Goal: Check status: Check status

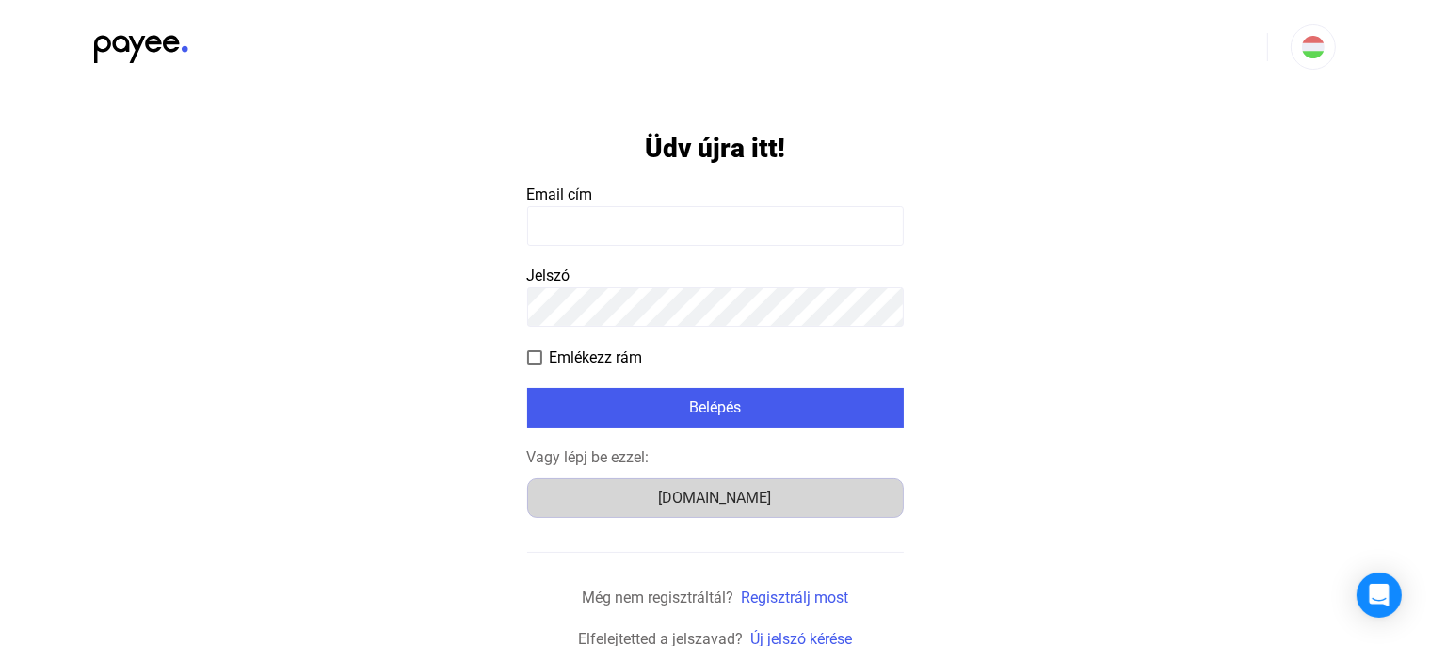
click at [729, 511] on button "Számlázz.hu" at bounding box center [715, 498] width 376 height 40
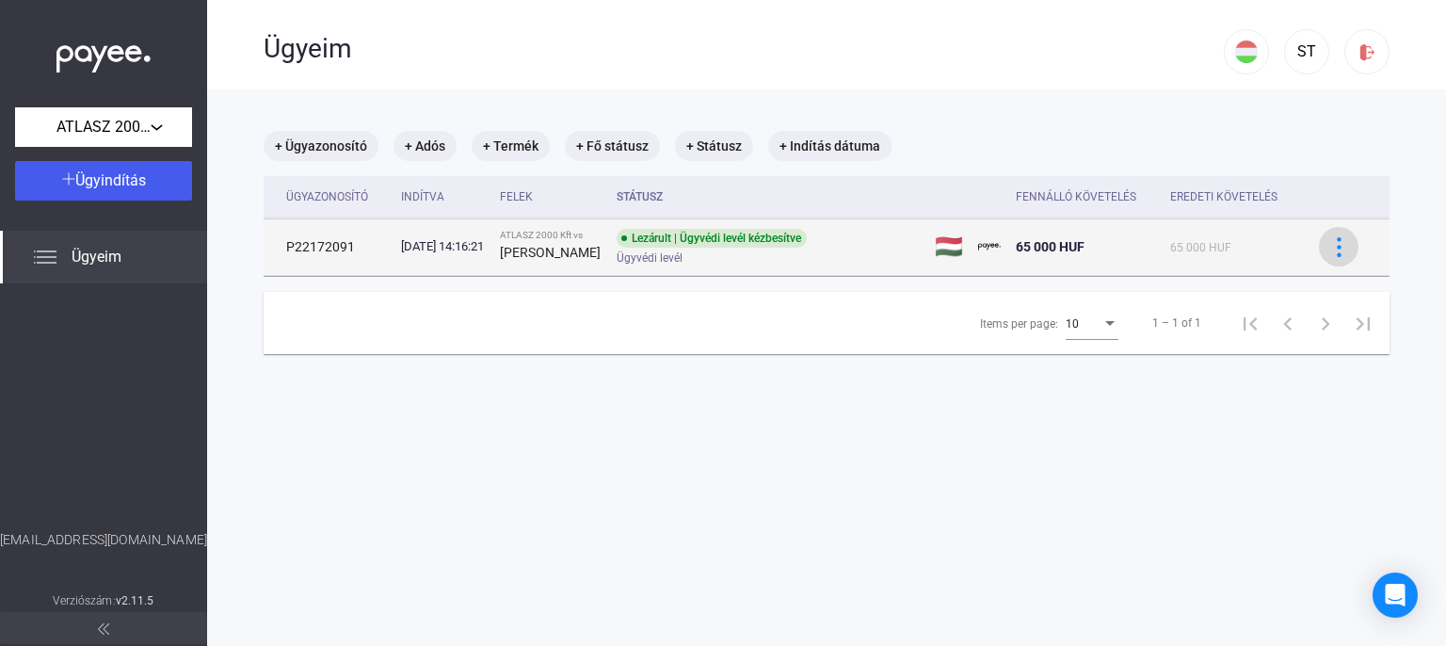
click at [1329, 256] on img at bounding box center [1339, 247] width 20 height 20
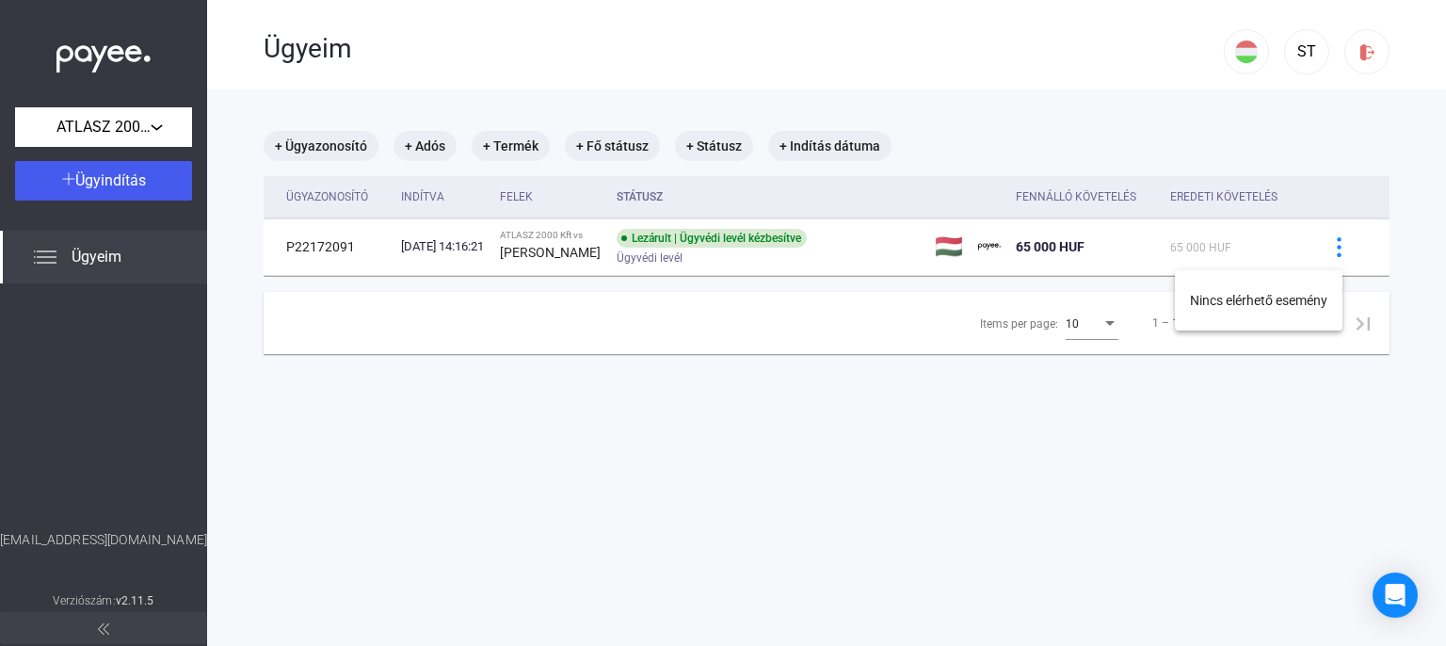
click at [664, 264] on div at bounding box center [723, 323] width 1446 height 646
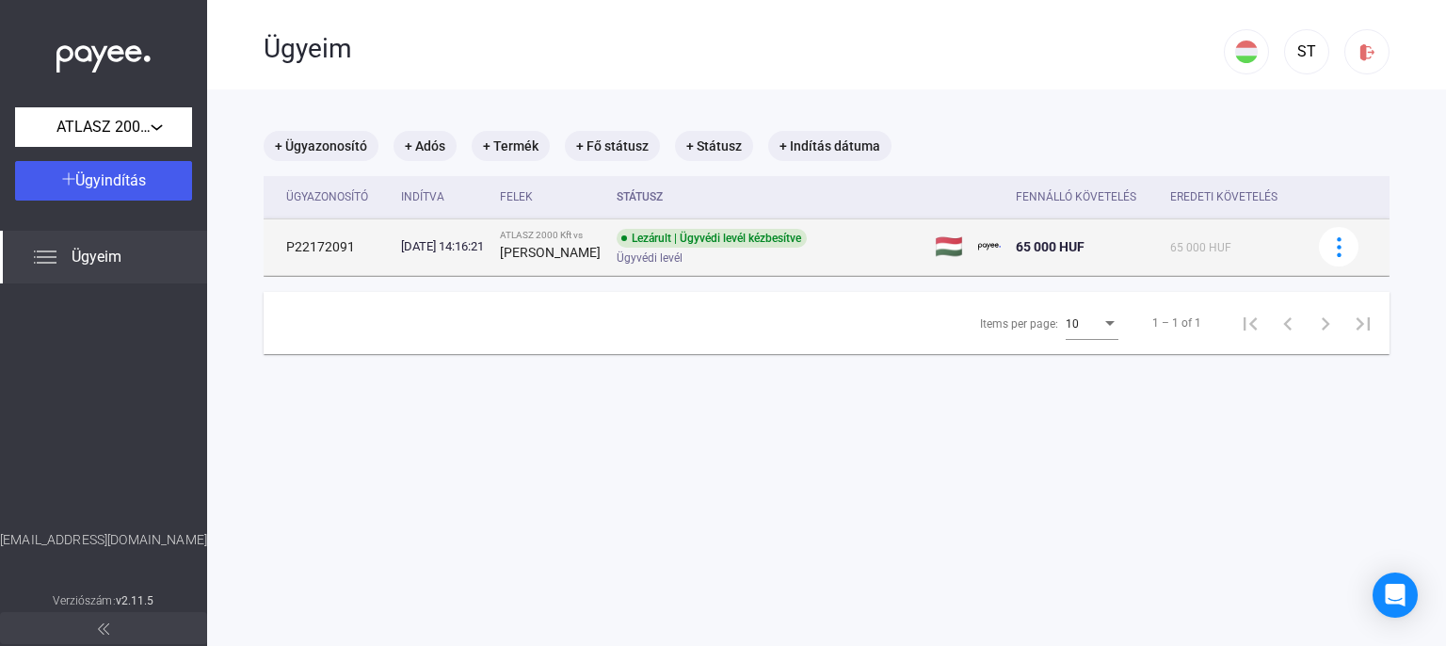
click at [711, 248] on div "Lezárult | Ügyvédi levél kézbesítve" at bounding box center [711, 238] width 190 height 19
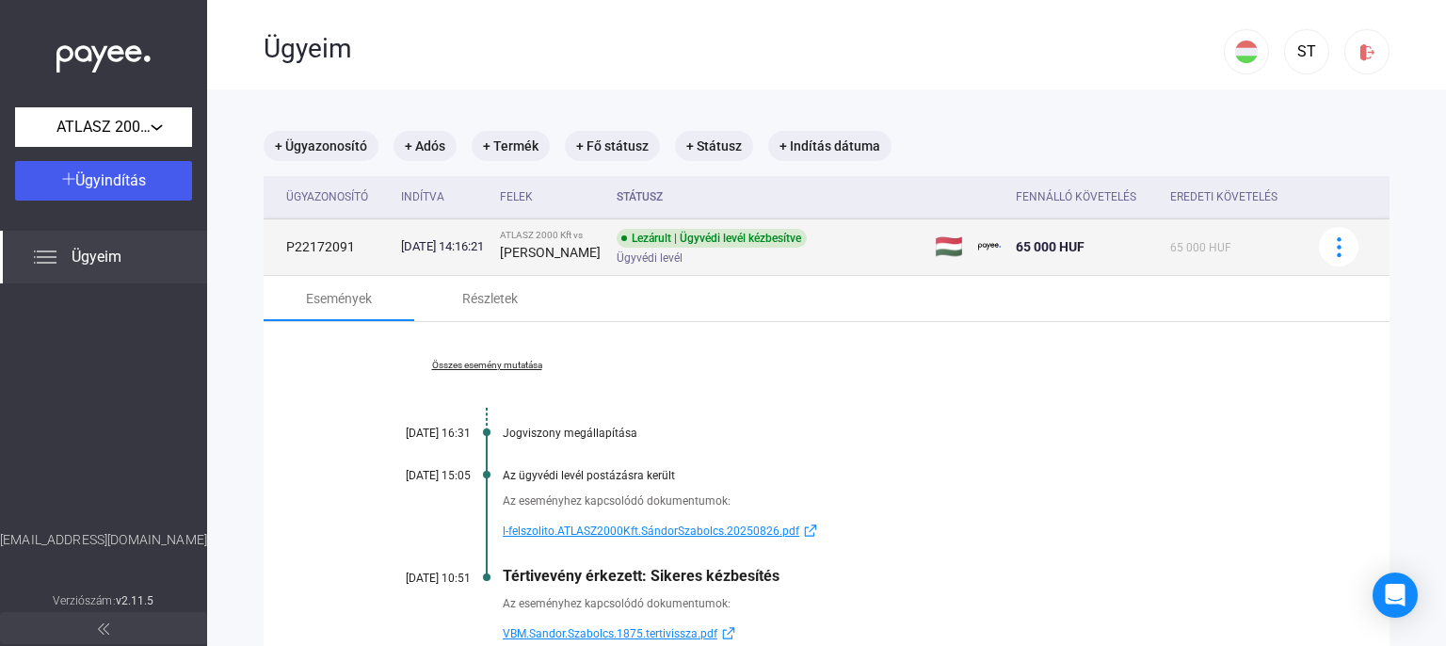
scroll to position [175, 0]
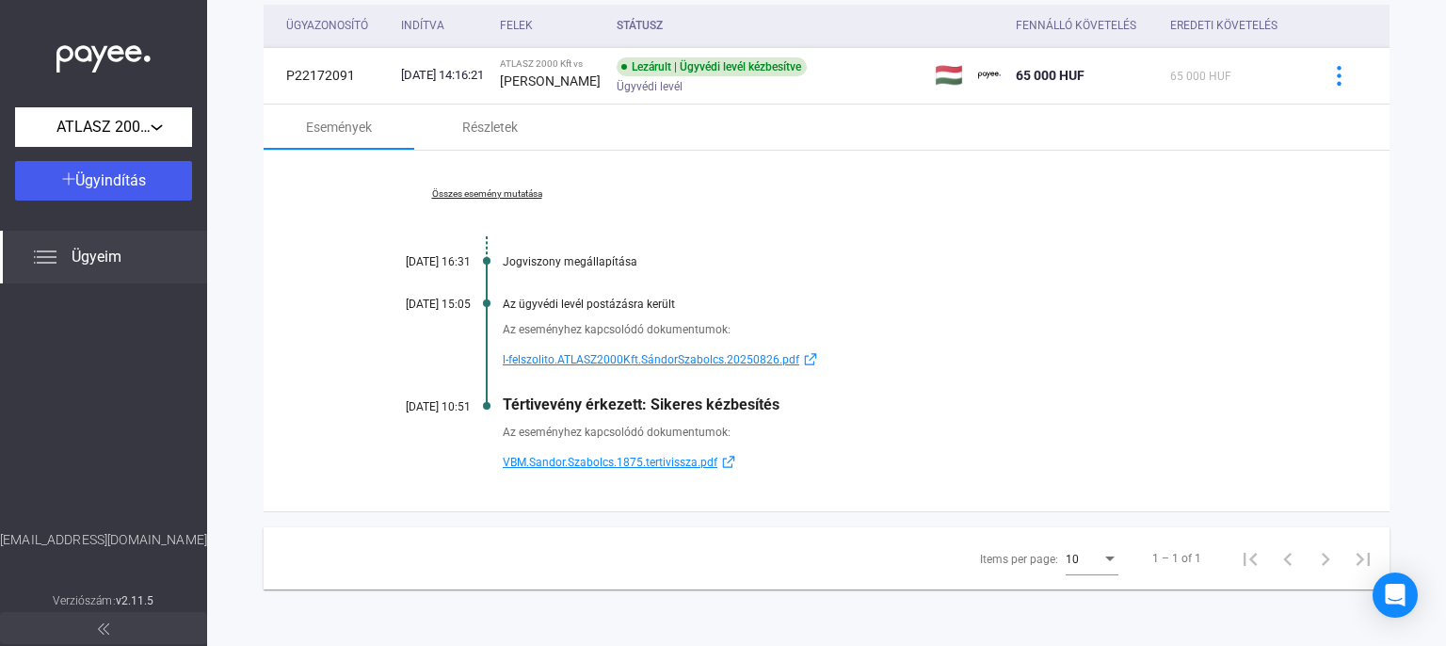
click at [657, 459] on span "VBM.Sandor.Szabolcs.1875.tertivissza.pdf" at bounding box center [610, 462] width 215 height 23
click at [672, 358] on span "l-felszolito.ATLASZ2000Kft.SándorSzabolcs.20250826.pdf" at bounding box center [651, 359] width 296 height 23
